Goal: Task Accomplishment & Management: Manage account settings

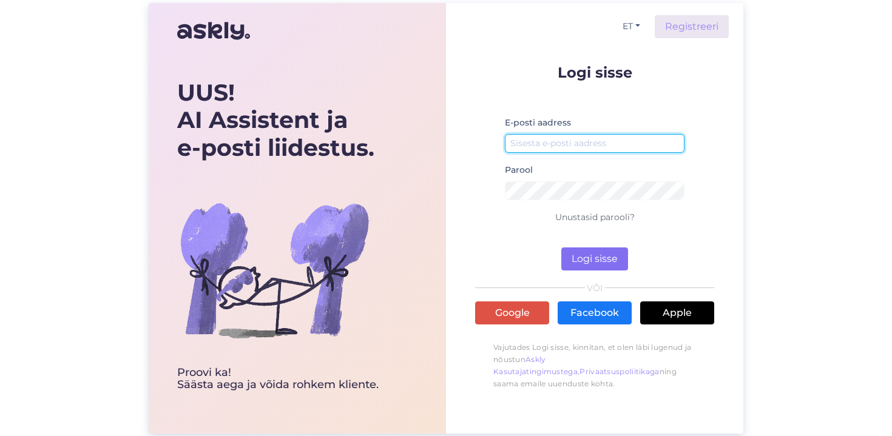
type input "[EMAIL_ADDRESS][DOMAIN_NAME]"
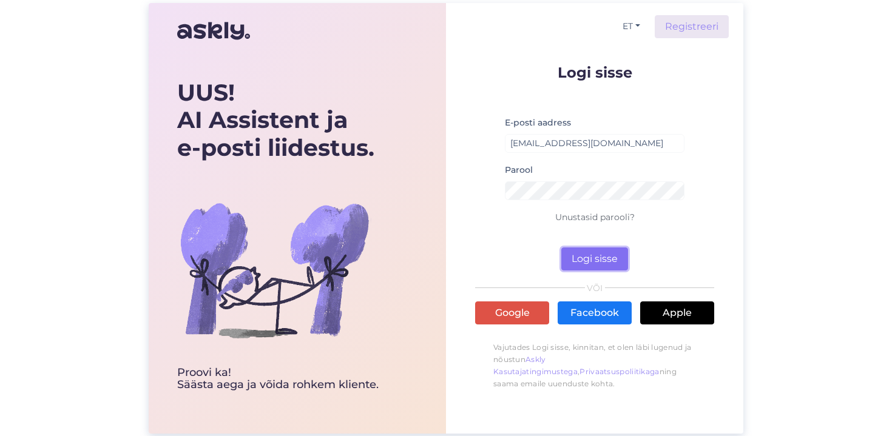
click at [605, 254] on button "Logi sisse" at bounding box center [594, 258] width 67 height 23
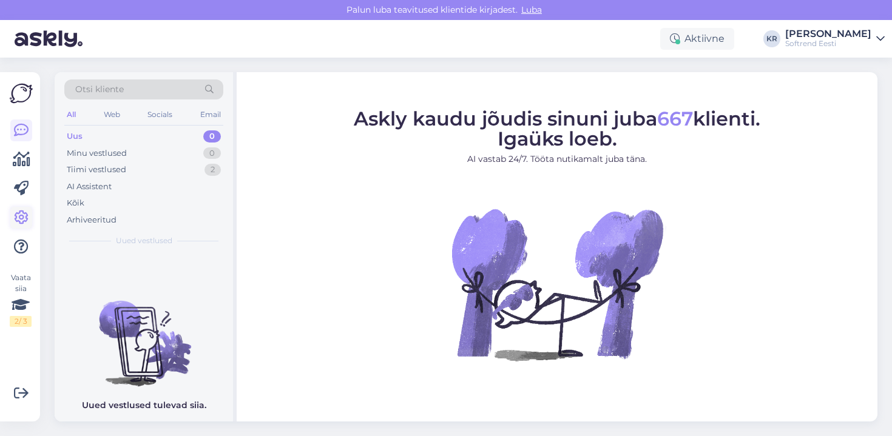
click at [22, 218] on icon at bounding box center [21, 217] width 15 height 15
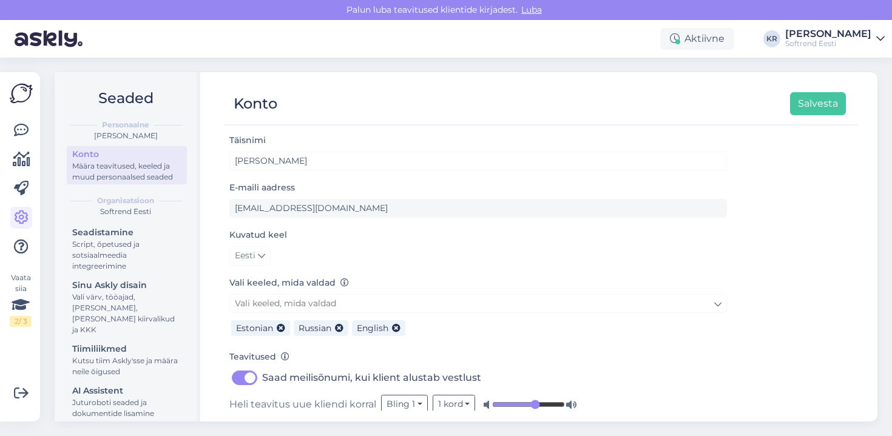
scroll to position [39, 0]
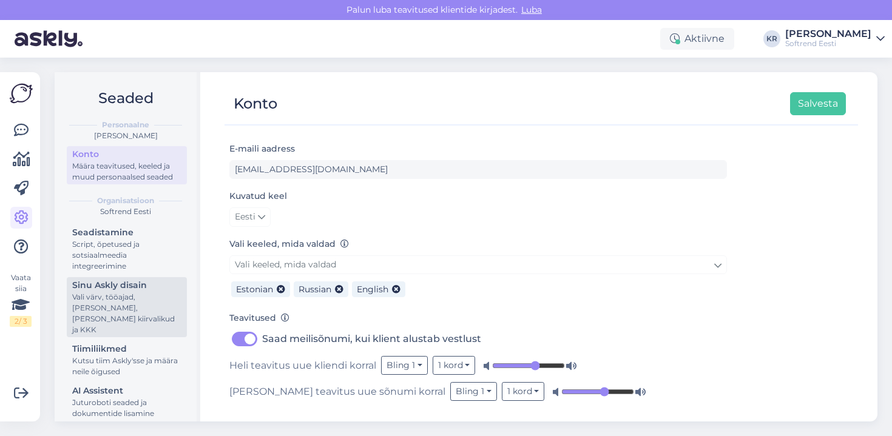
click at [99, 291] on div "Sinu Askly disain" at bounding box center [126, 285] width 109 height 13
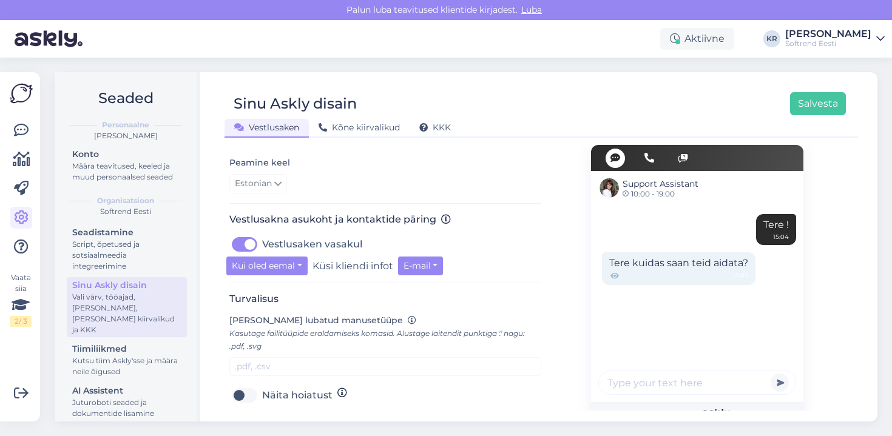
scroll to position [357, 0]
click at [262, 244] on label "Vestlusaken vasakul" at bounding box center [312, 242] width 100 height 19
click at [238, 244] on input "Vestlusaken vasakul" at bounding box center [244, 242] width 30 height 19
checkbox input "false"
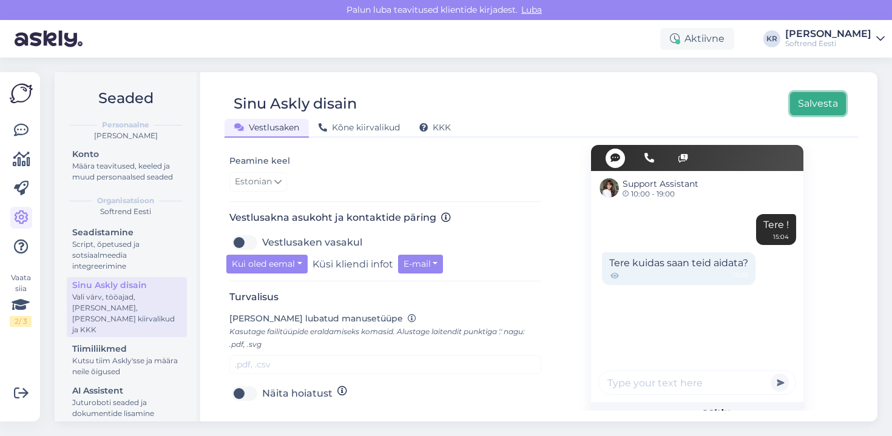
click at [822, 93] on button "Salvesta" at bounding box center [818, 103] width 56 height 23
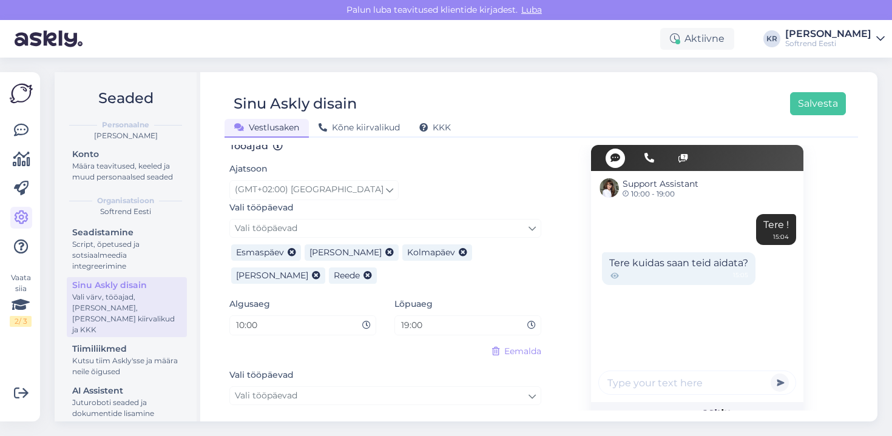
scroll to position [814, 0]
